Goal: Navigation & Orientation: Find specific page/section

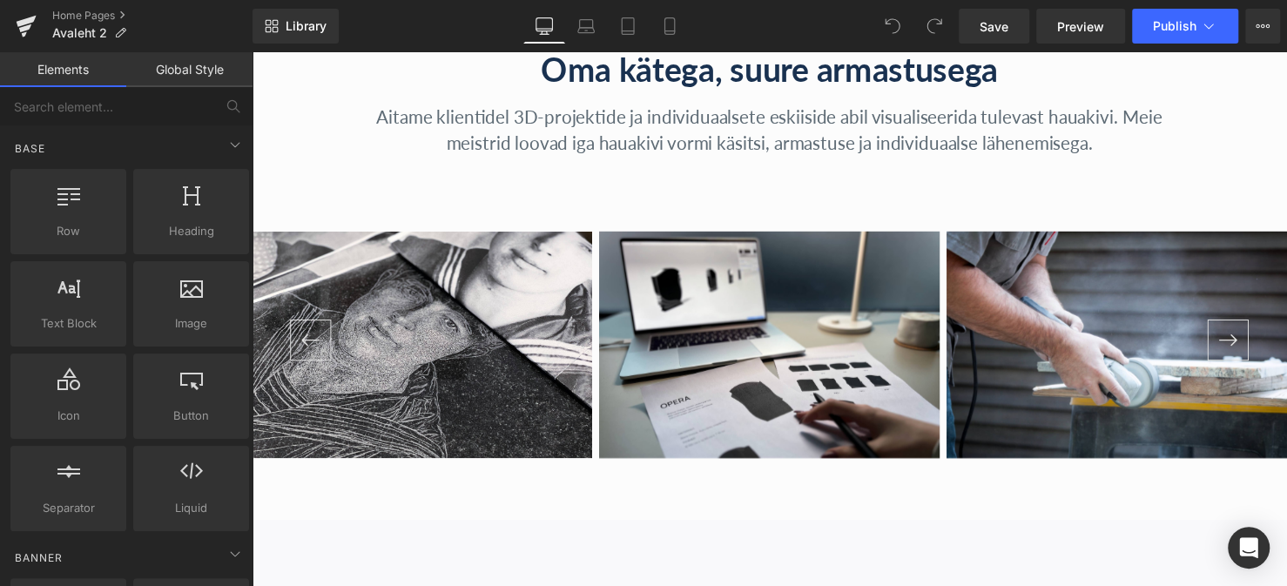
scroll to position [2524, 0]
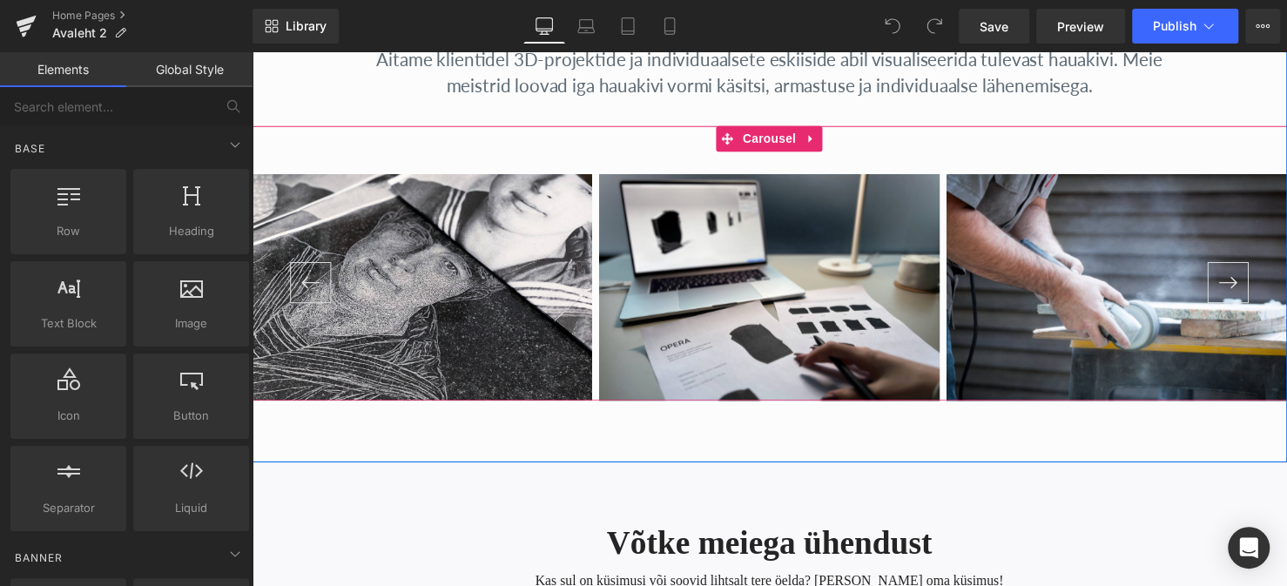
click at [1250, 289] on button "›" at bounding box center [1245, 287] width 42 height 42
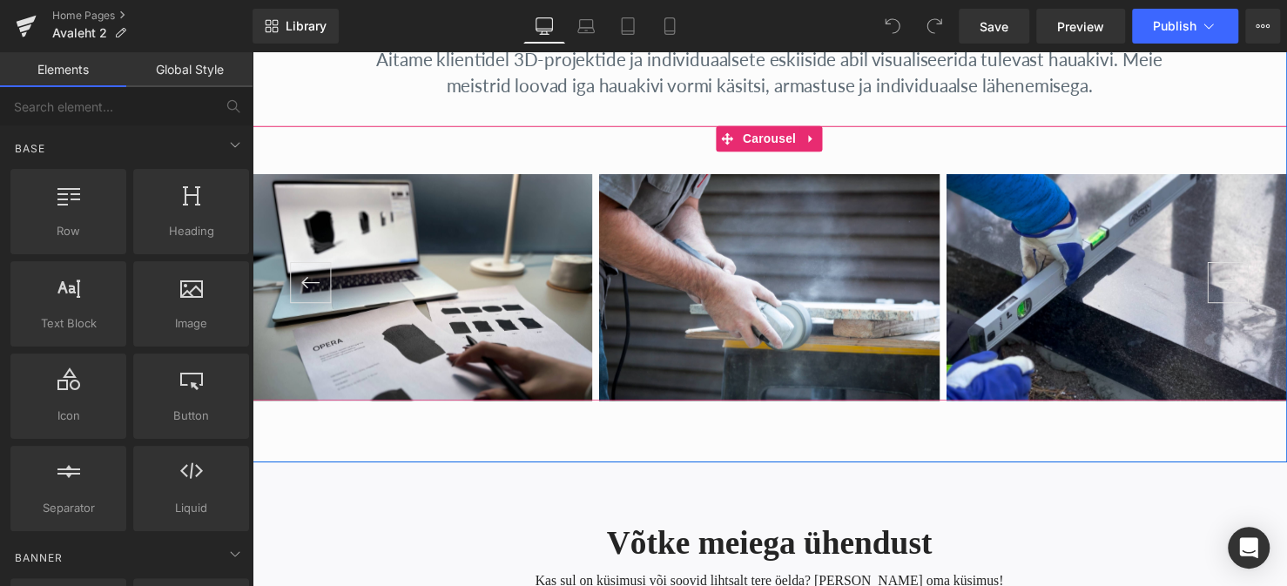
click at [1250, 289] on button "›" at bounding box center [1245, 287] width 42 height 42
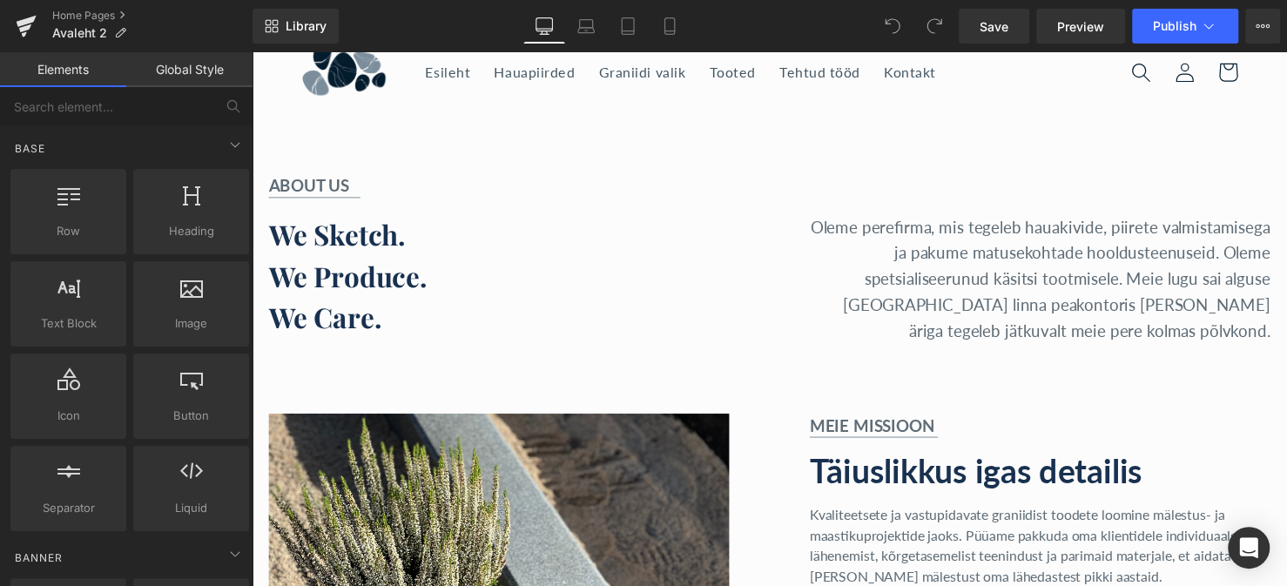
scroll to position [0, 0]
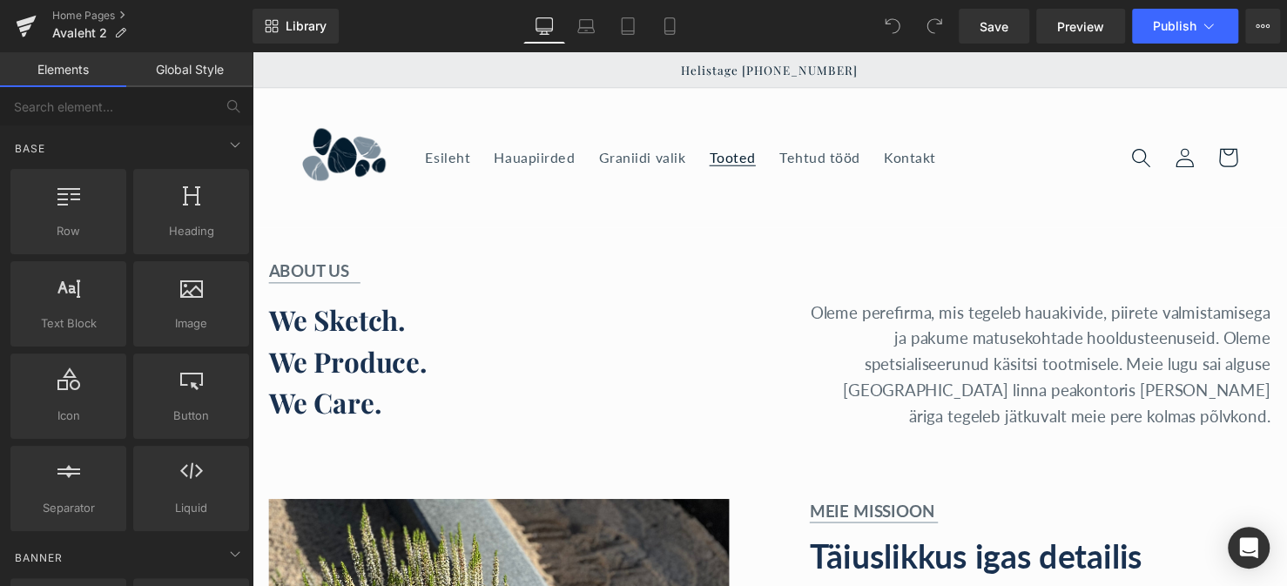
click at [749, 161] on span "Tooted" at bounding box center [740, 159] width 47 height 17
